Goal: Task Accomplishment & Management: Manage account settings

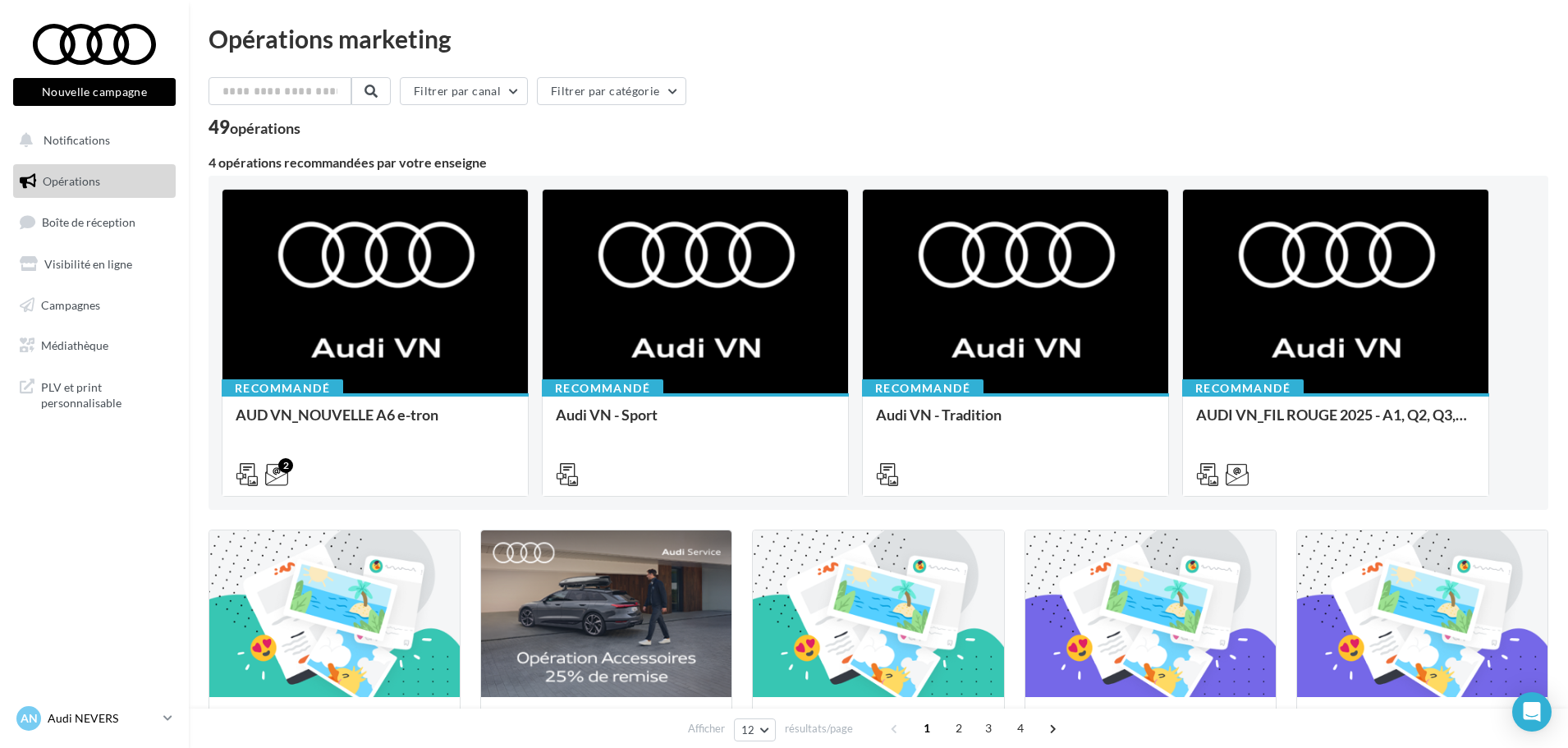
click at [86, 712] on p "Audi NEVERS" at bounding box center [102, 718] width 109 height 16
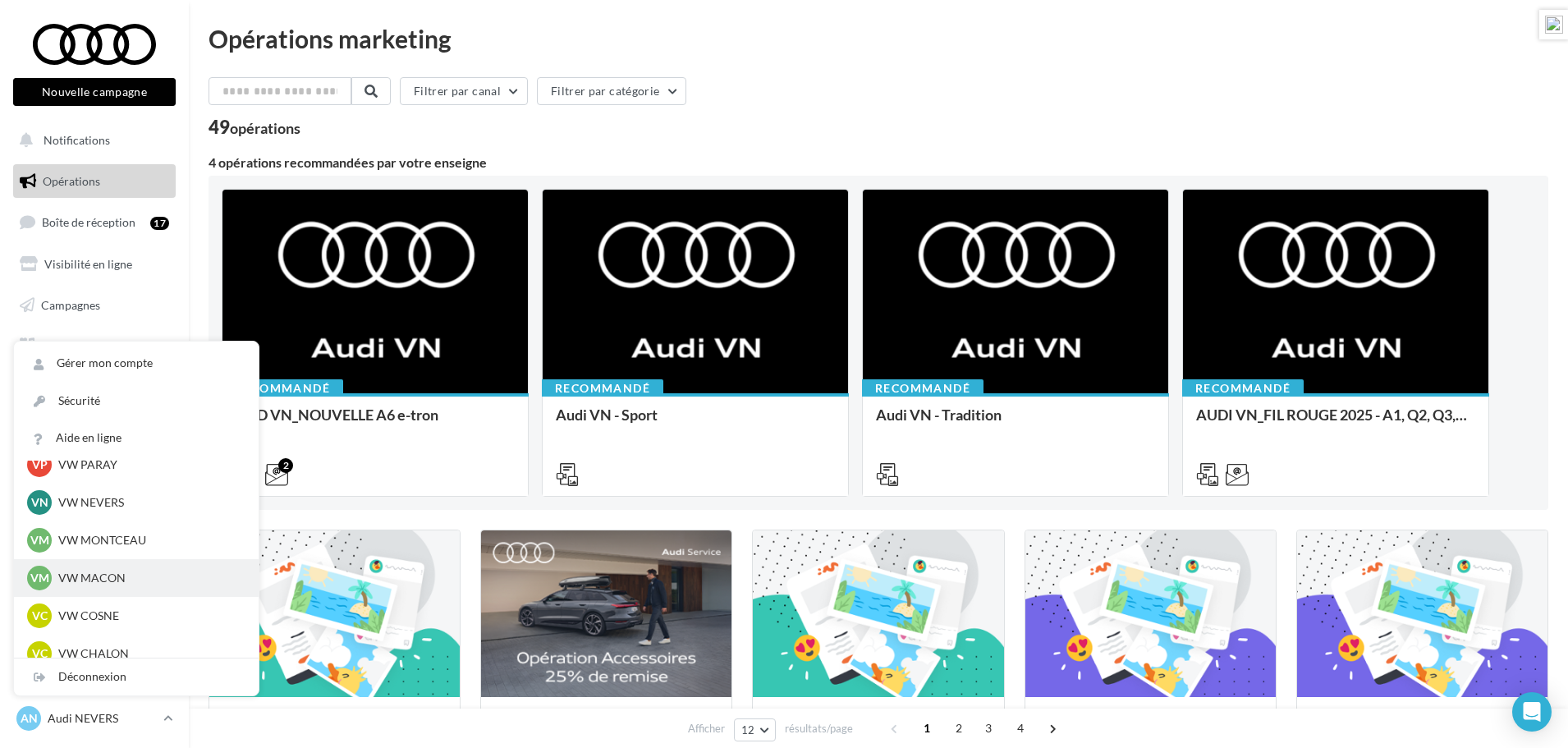
scroll to position [657, 0]
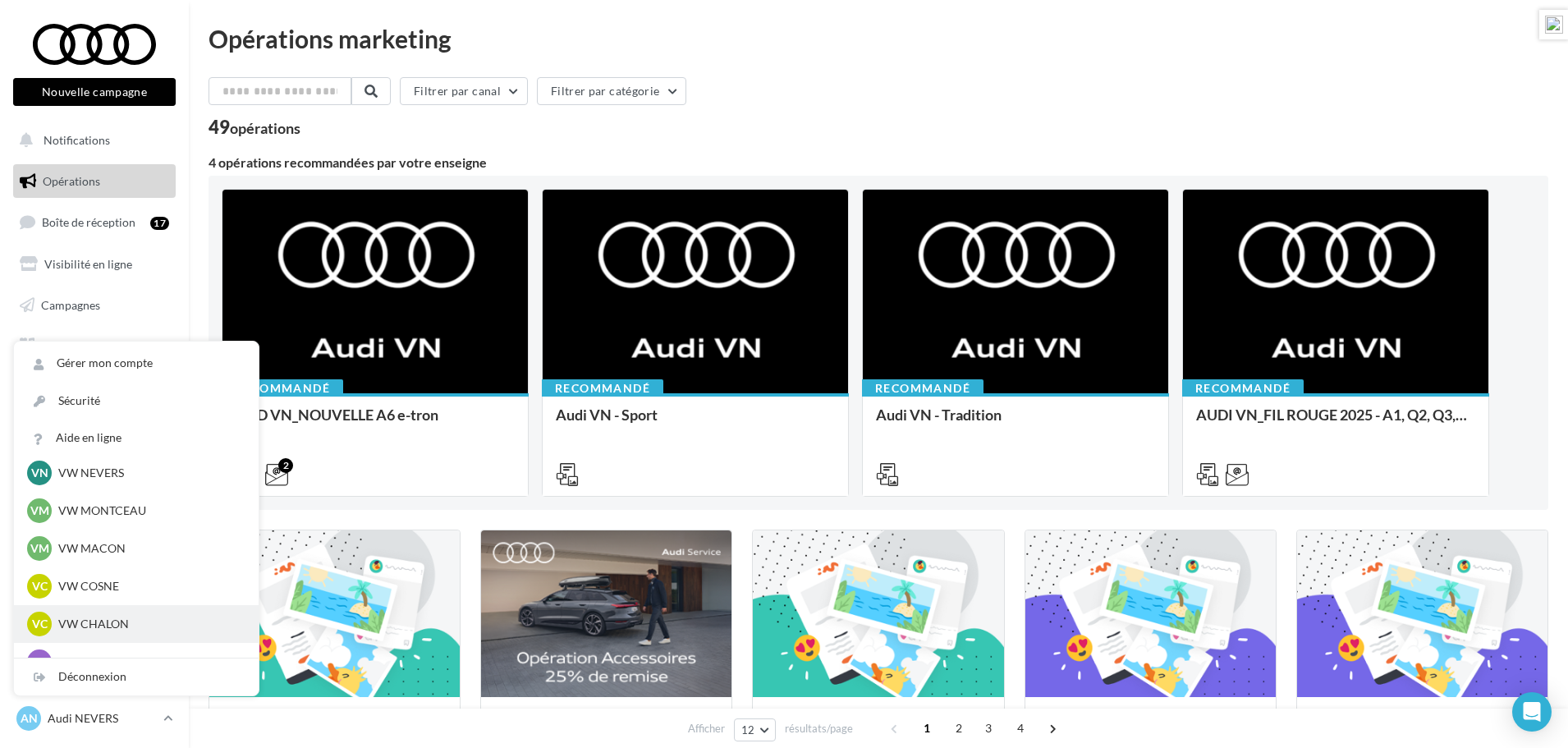
drag, startPoint x: 104, startPoint y: 625, endPoint x: 140, endPoint y: 611, distance: 38.6
click at [104, 626] on p "VW CHALON" at bounding box center [148, 624] width 181 height 16
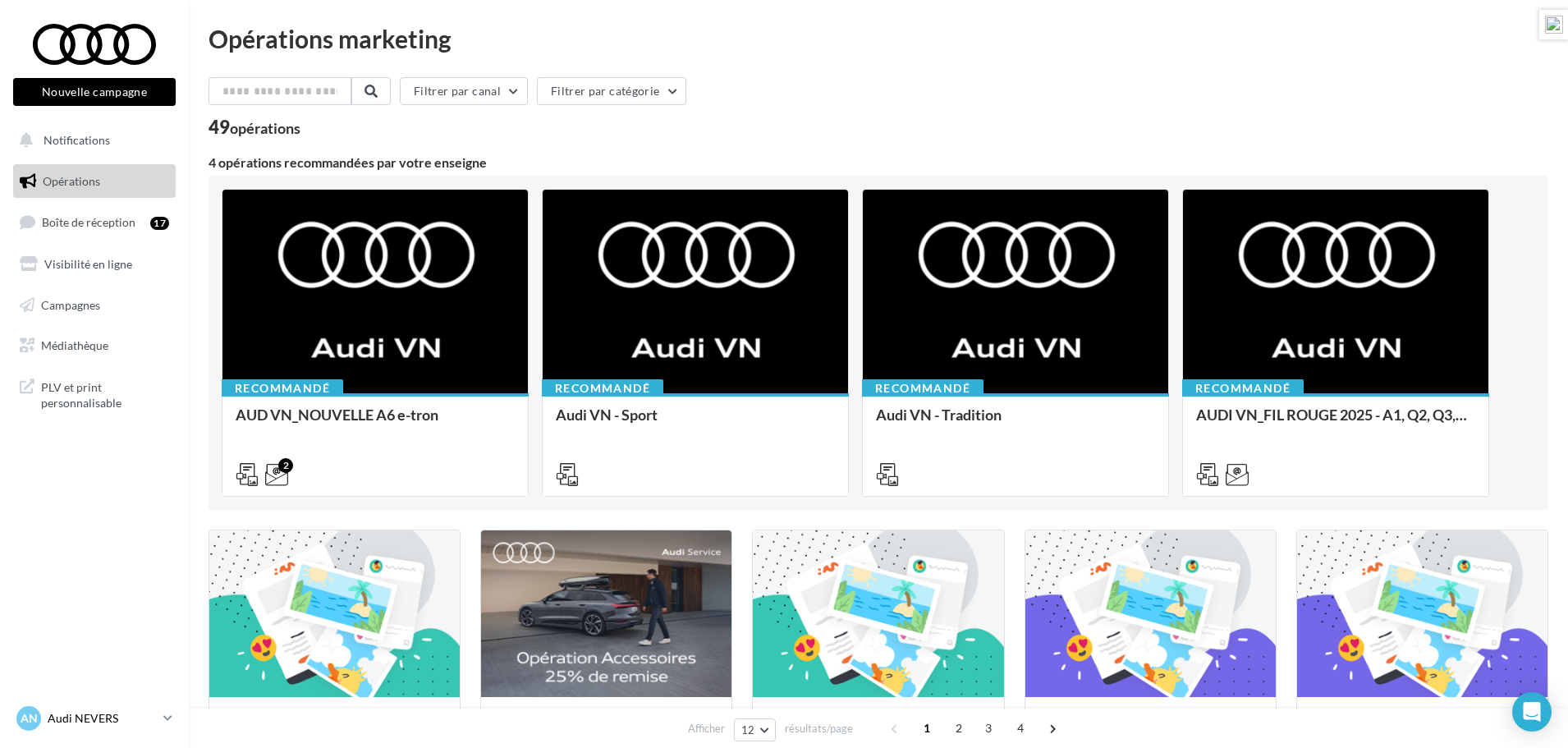
click at [80, 717] on p "Audi NEVERS" at bounding box center [102, 718] width 109 height 16
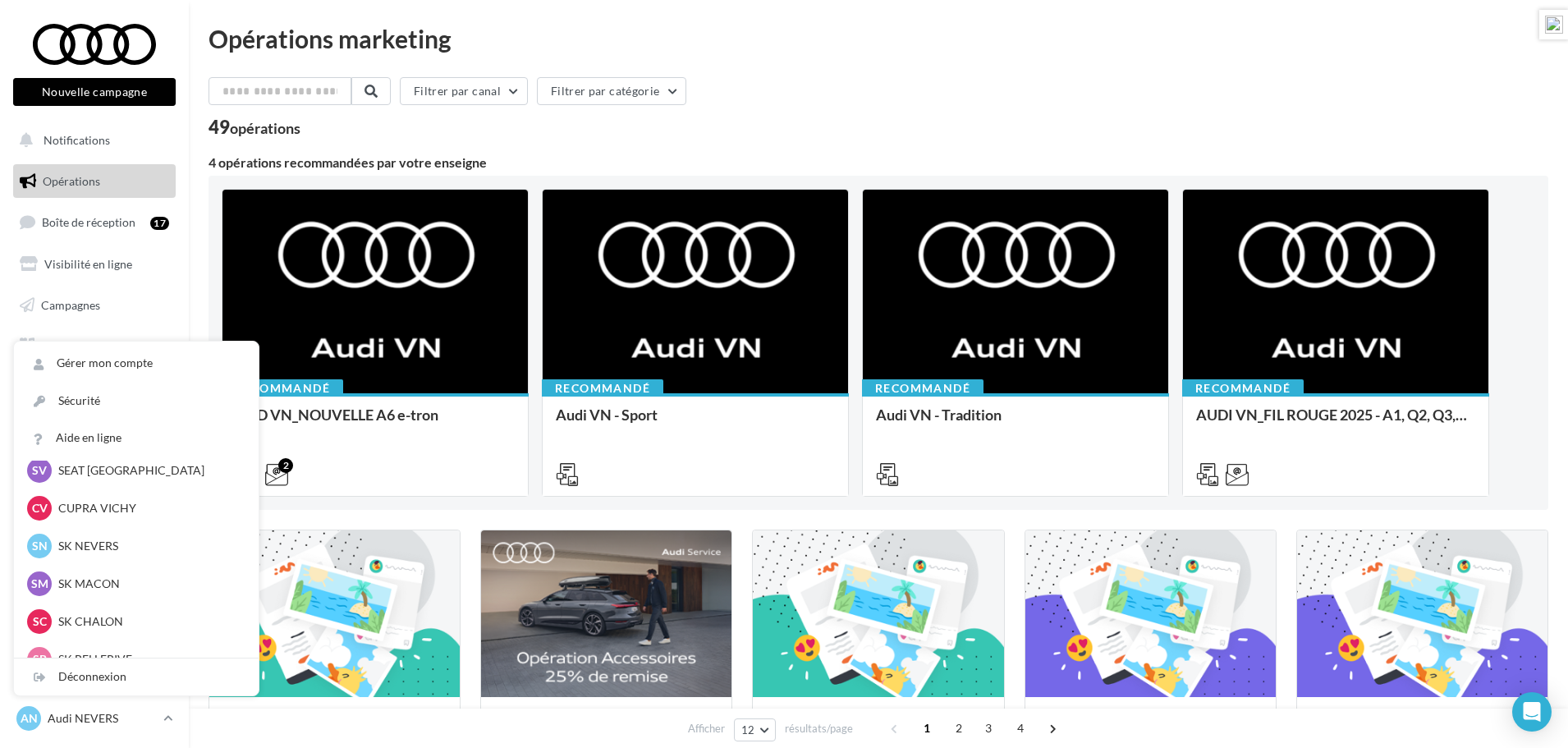
scroll to position [329, 0]
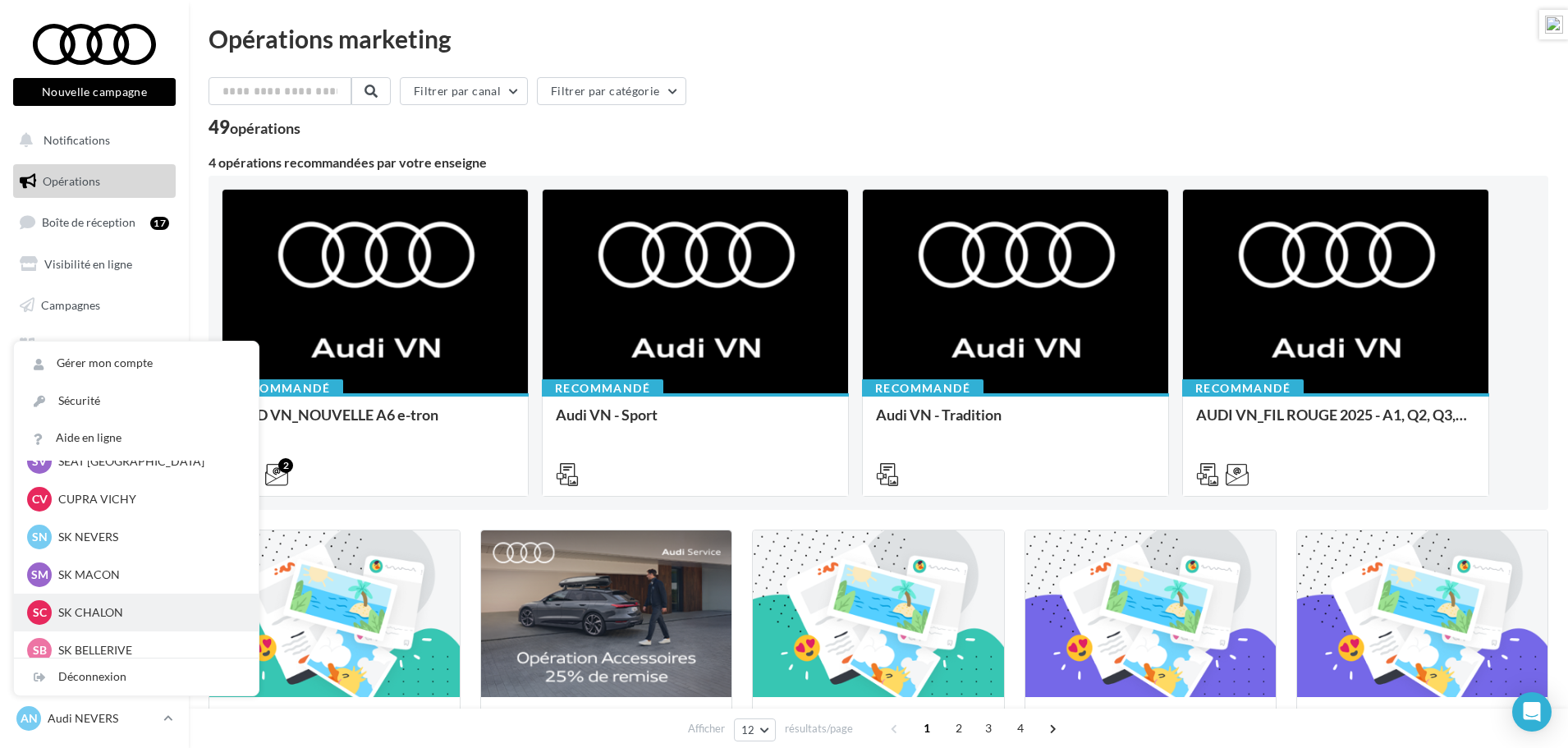
click at [88, 605] on p "SK CHALON" at bounding box center [148, 612] width 181 height 16
